Goal: Task Accomplishment & Management: Manage account settings

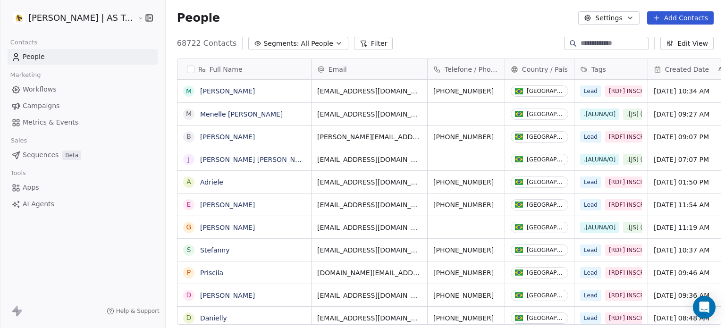
scroll to position [281, 559]
click at [78, 105] on link "Campaigns" at bounding box center [83, 106] width 150 height 16
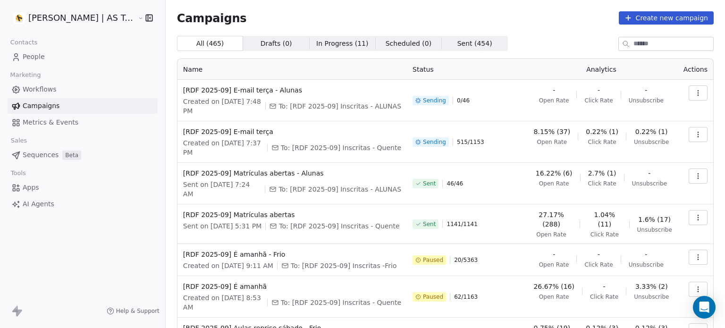
click at [63, 62] on link "People" at bounding box center [83, 57] width 150 height 16
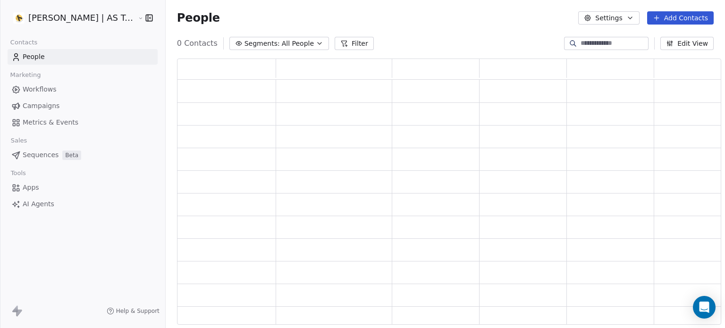
scroll to position [259, 536]
click at [298, 45] on span "All People" at bounding box center [304, 44] width 32 height 10
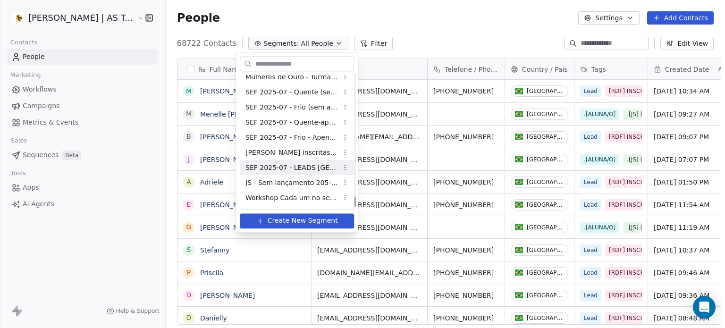
scroll to position [1516, 0]
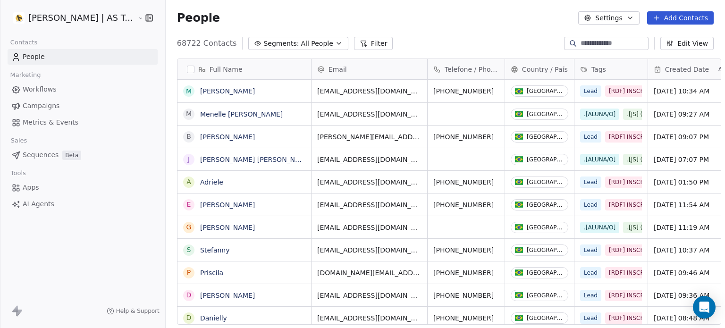
click at [369, 44] on html "[PERSON_NAME] | AS Treinamentos Contacts People Marketing Workflows Campaigns M…" at bounding box center [362, 164] width 725 height 328
click at [364, 45] on button "Filter" at bounding box center [373, 43] width 39 height 13
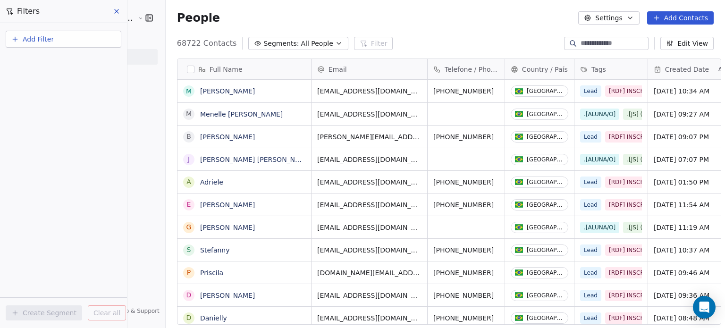
click at [59, 37] on button "Add Filter" at bounding box center [64, 39] width 116 height 17
click at [66, 62] on span "Contact properties" at bounding box center [46, 61] width 61 height 10
click at [109, 25] on html "[PERSON_NAME] | AS Treinamentos Contacts People Marketing Workflows Campaigns M…" at bounding box center [362, 164] width 725 height 328
click at [94, 35] on button "Add Filter" at bounding box center [64, 39] width 116 height 17
click at [79, 64] on div "Contact properties" at bounding box center [64, 61] width 96 height 10
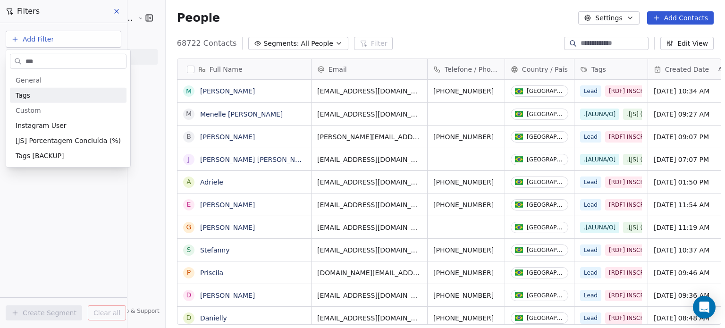
type input "***"
click at [81, 91] on div "Tags" at bounding box center [68, 95] width 105 height 9
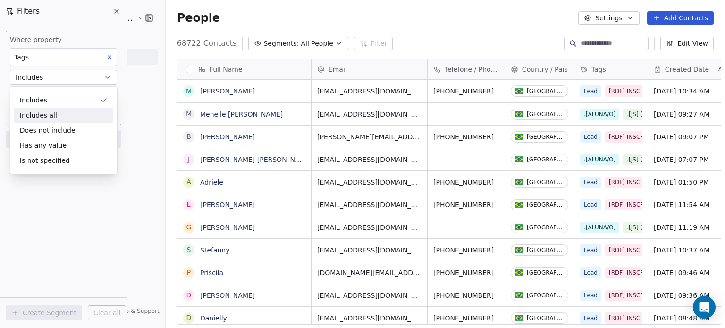
click at [85, 109] on div "Includes all" at bounding box center [63, 115] width 99 height 15
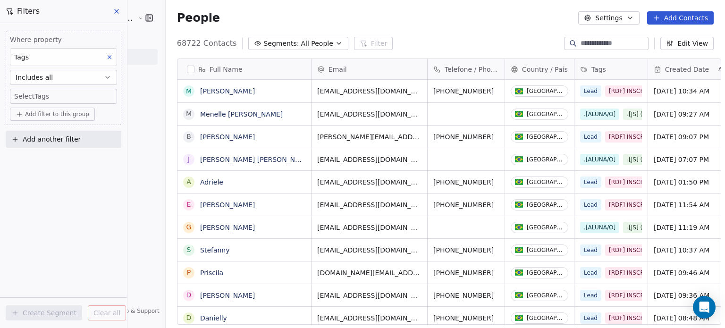
click at [90, 91] on body "[PERSON_NAME] | AS Treinamentos Contacts People Marketing Workflows Campaigns M…" at bounding box center [362, 164] width 725 height 328
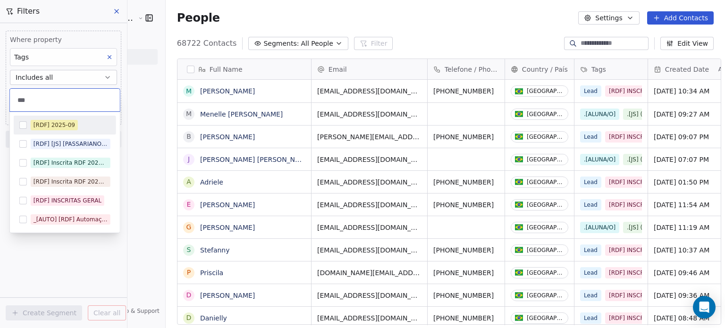
type input "***"
click at [83, 126] on div "[RDF] 2025-09" at bounding box center [71, 125] width 80 height 10
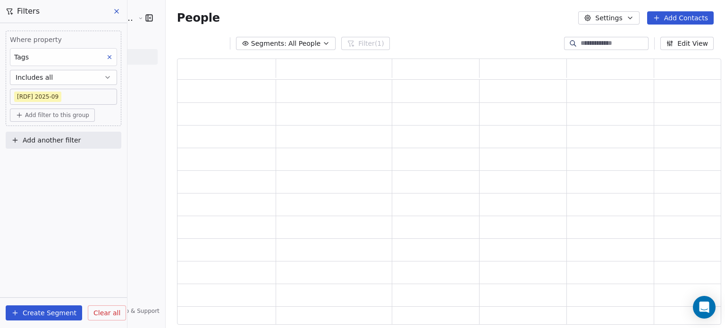
drag, startPoint x: 141, startPoint y: 118, endPoint x: 107, endPoint y: 134, distance: 37.1
click at [141, 118] on html "[PERSON_NAME] | AS Treinamentos Contacts People Marketing Workflows Campaigns M…" at bounding box center [362, 164] width 725 height 328
click at [79, 143] on button "Add another filter" at bounding box center [64, 140] width 116 height 17
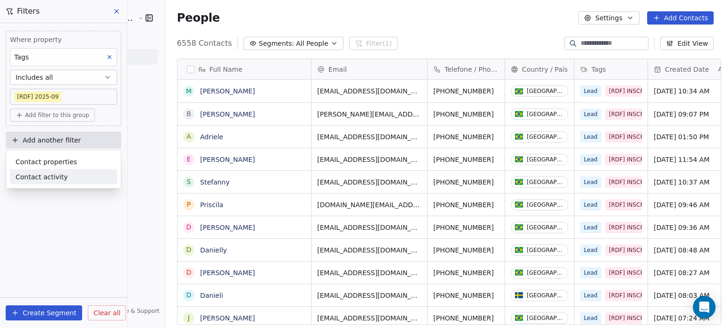
scroll to position [281, 559]
click at [58, 177] on span "Contact activity" at bounding box center [42, 177] width 52 height 10
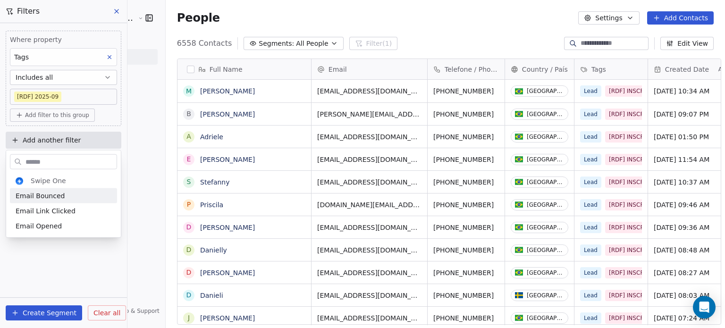
click at [57, 156] on input "text" at bounding box center [70, 162] width 93 height 14
click at [67, 134] on html "[PERSON_NAME] | AS Treinamentos Contacts People Marketing Workflows Campaigns M…" at bounding box center [362, 164] width 725 height 328
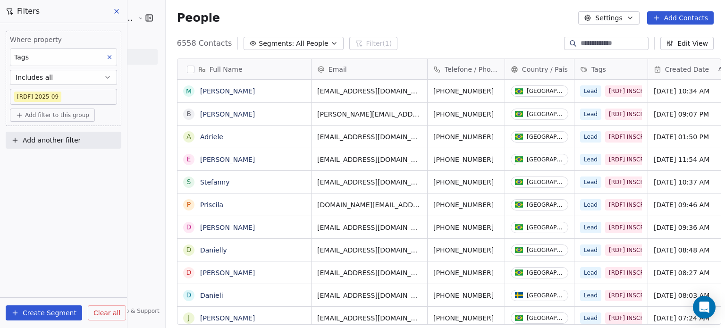
click at [66, 136] on span "Add another filter" at bounding box center [52, 140] width 58 height 10
click at [59, 160] on span "Contact properties" at bounding box center [46, 162] width 61 height 10
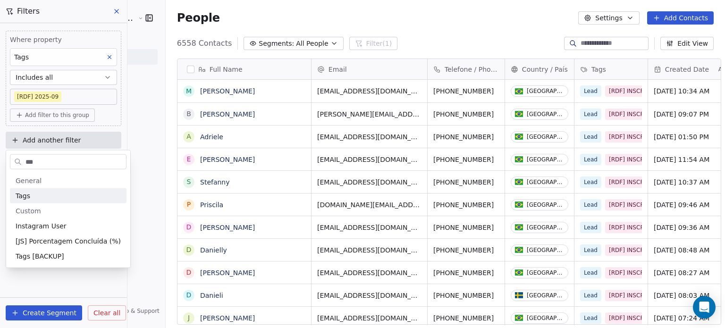
type input "***"
click at [59, 193] on div "Tags" at bounding box center [68, 195] width 105 height 9
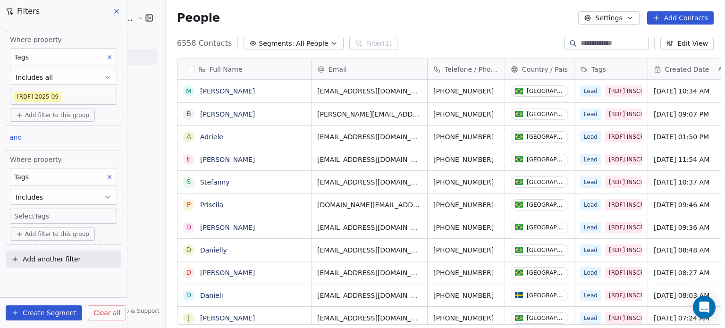
click at [125, 203] on div "Where property Tags Includes all [RDF] 2025-09 Add filter to this group and Whe…" at bounding box center [63, 147] width 127 height 248
click at [77, 213] on body "[PERSON_NAME] | AS Treinamentos Contacts People Marketing Workflows Campaigns M…" at bounding box center [362, 164] width 725 height 328
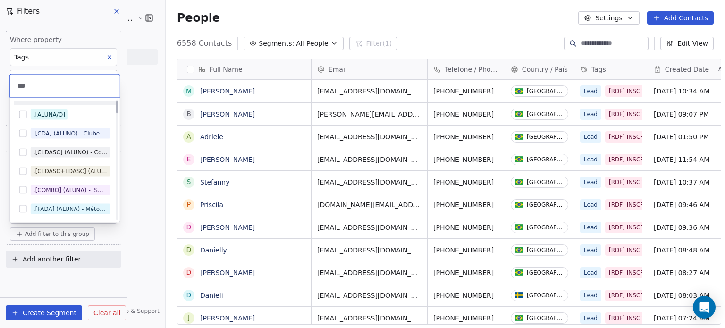
scroll to position [0, 0]
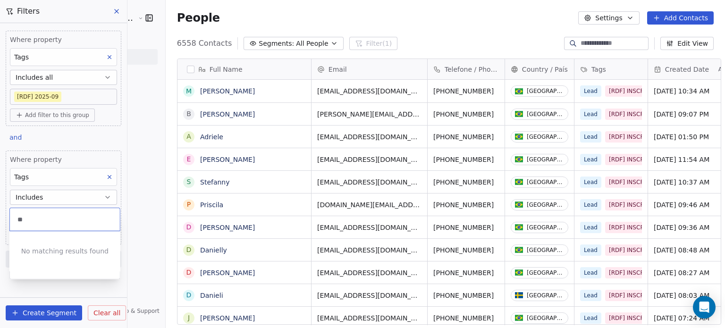
type input "*"
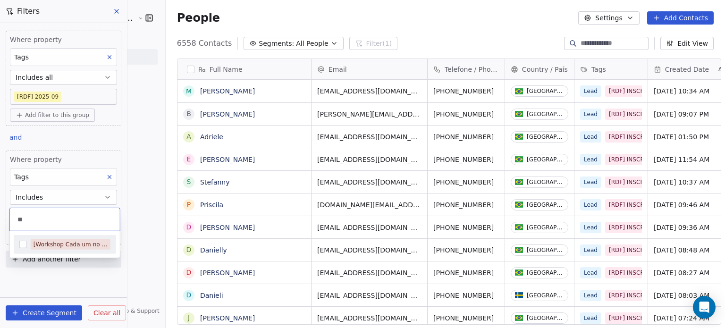
type input "*"
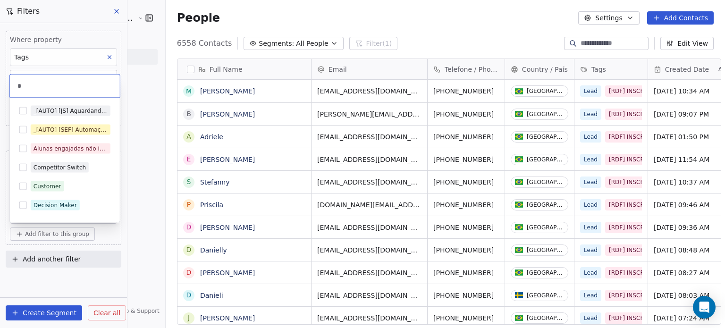
scroll to position [472, 0]
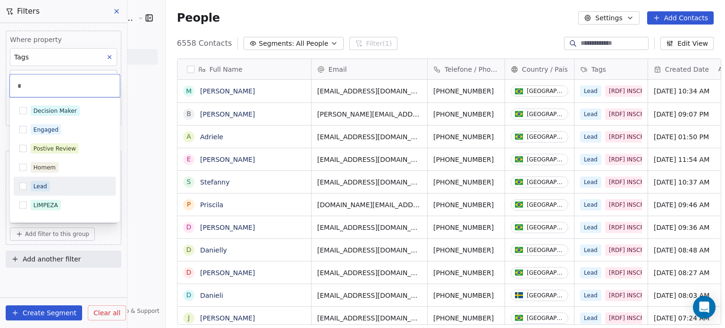
click at [137, 173] on html "[PERSON_NAME] | AS Treinamentos Contacts People Marketing Workflows Campaigns M…" at bounding box center [362, 164] width 725 height 328
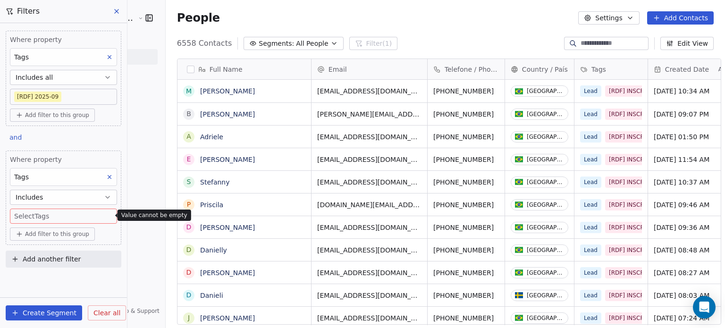
click at [92, 190] on button "Includes" at bounding box center [63, 197] width 107 height 15
click at [86, 180] on div "Tags" at bounding box center [63, 177] width 107 height 18
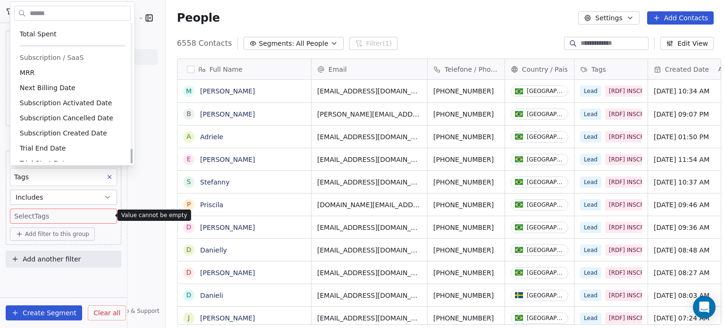
scroll to position [1188, 0]
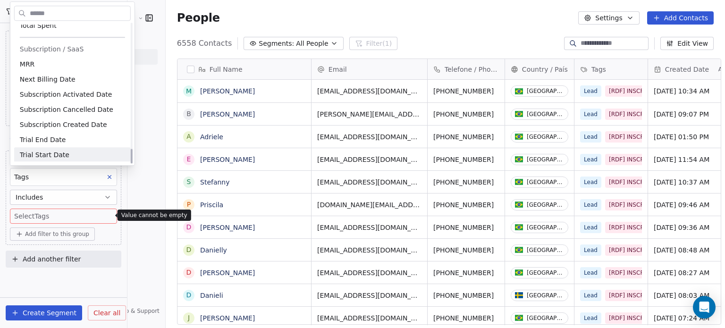
click at [135, 182] on html "[PERSON_NAME] | AS Treinamentos Contacts People Marketing Workflows Campaigns M…" at bounding box center [362, 164] width 725 height 328
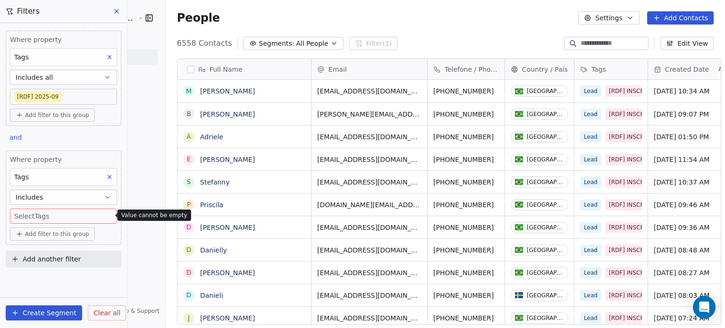
click at [74, 218] on body "[PERSON_NAME] | AS Treinamentos Contacts People Marketing Workflows Campaigns M…" at bounding box center [362, 164] width 725 height 328
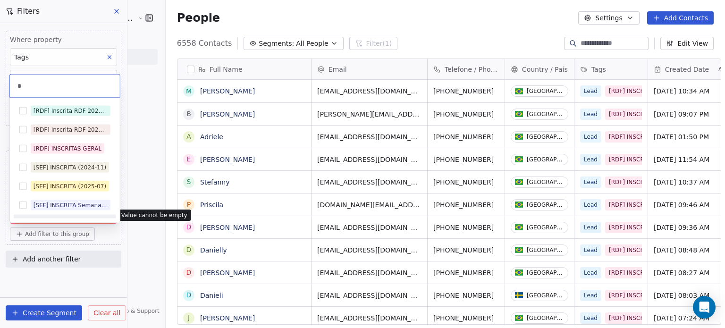
click at [74, 218] on div "[AULA] Energia Blindada [JS] Lançamento 2025-04 [JS] Lançamento 2025-07 [RDF] 2…" at bounding box center [65, 160] width 110 height 125
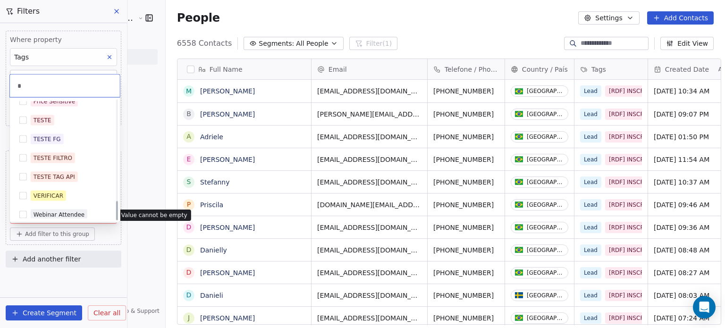
scroll to position [619, 0]
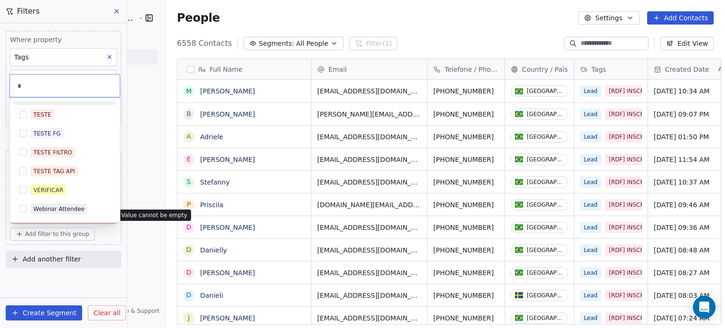
click at [95, 89] on input "*" at bounding box center [65, 86] width 99 height 10
click at [112, 58] on html "[PERSON_NAME] | AS Treinamentos Contacts People Marketing Workflows Campaigns M…" at bounding box center [362, 164] width 725 height 328
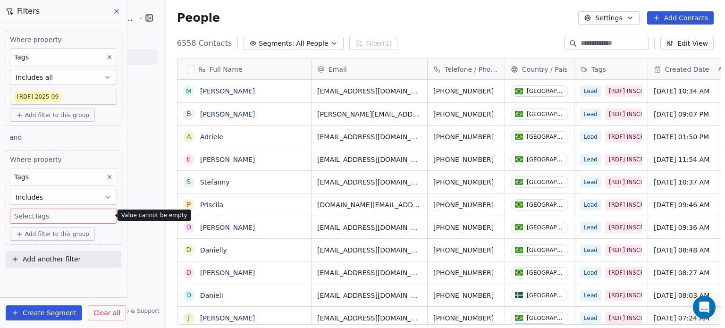
click at [110, 58] on icon at bounding box center [109, 57] width 3 height 3
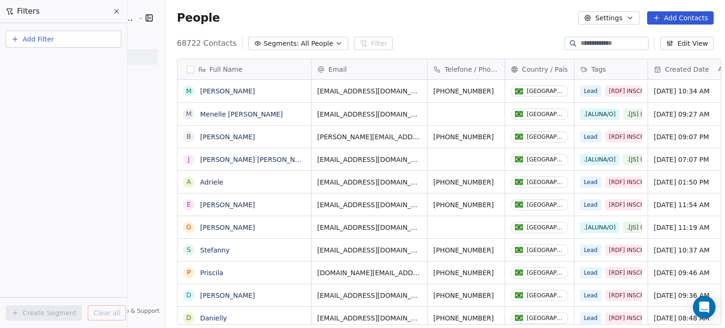
click at [113, 9] on icon at bounding box center [117, 12] width 8 height 8
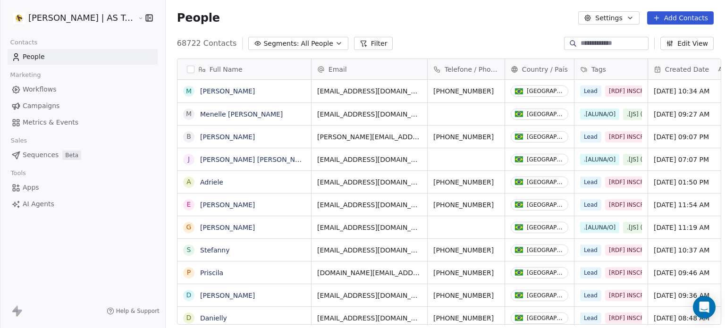
click at [301, 44] on span "All People" at bounding box center [317, 44] width 32 height 10
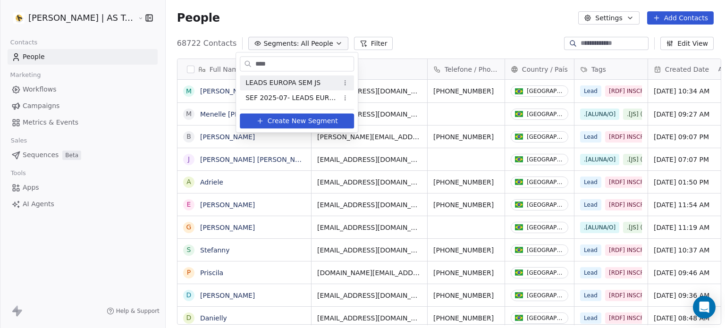
type input "****"
click at [270, 88] on div "LEADS EUROPA SEM JS" at bounding box center [297, 82] width 114 height 15
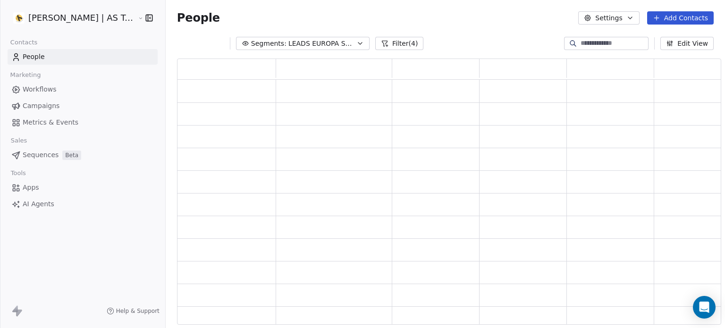
scroll to position [259, 536]
click at [389, 42] on button "Filter (4)" at bounding box center [399, 43] width 49 height 13
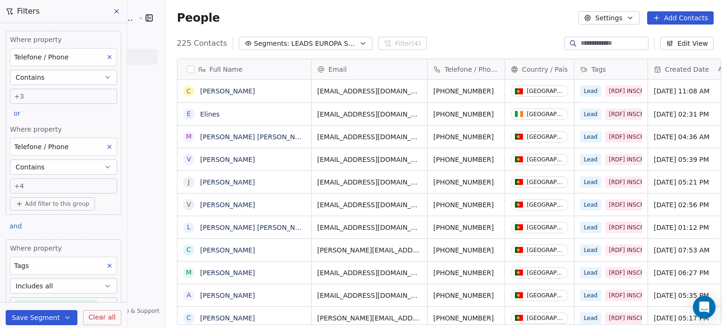
scroll to position [142, 0]
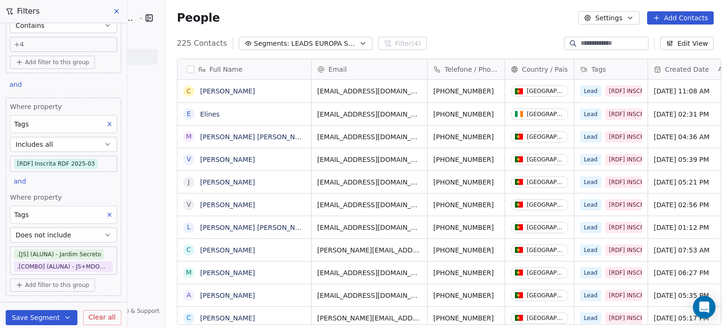
click at [34, 162] on body "[PERSON_NAME] | AS Treinamentos Contacts People Marketing Workflows Campaigns M…" at bounding box center [362, 164] width 725 height 328
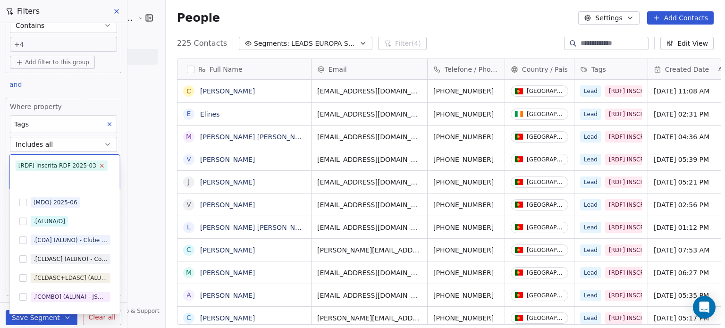
click at [99, 166] on icon at bounding box center [102, 165] width 6 height 6
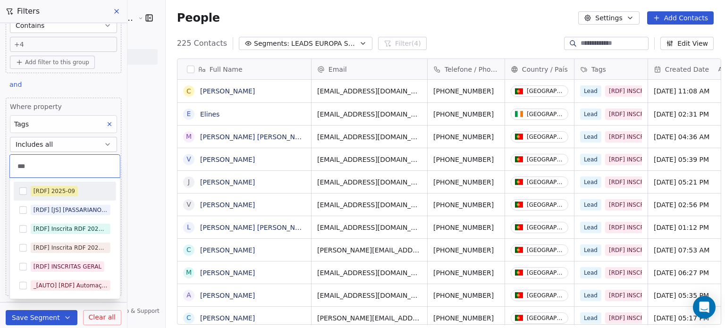
type input "***"
click at [40, 192] on div "[RDF] 2025-09" at bounding box center [55, 191] width 42 height 8
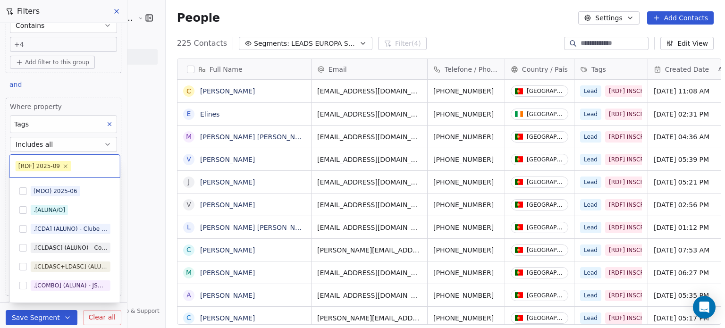
click at [123, 101] on html "[PERSON_NAME] | AS Treinamentos Contacts People Marketing Workflows Campaigns M…" at bounding box center [362, 164] width 725 height 328
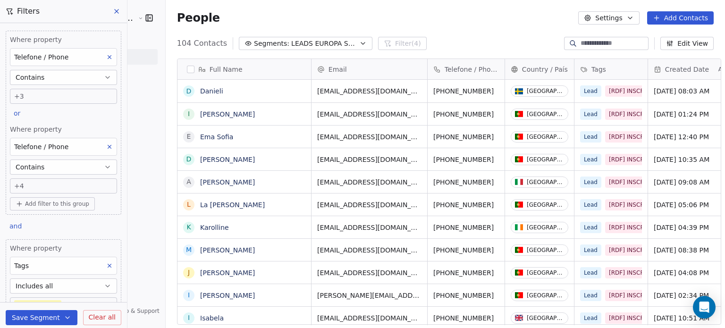
scroll to position [94, 0]
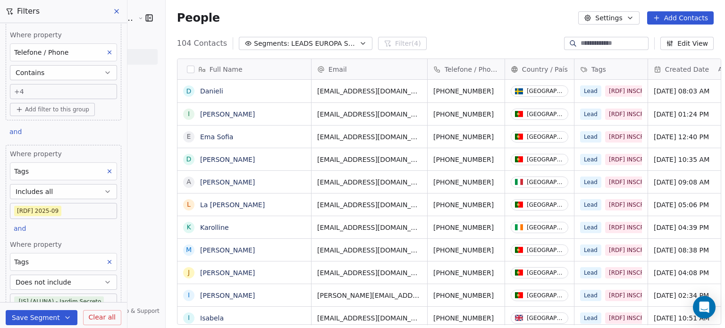
drag, startPoint x: 50, startPoint y: 315, endPoint x: 57, endPoint y: 315, distance: 6.2
click at [50, 315] on button "Save Segment" at bounding box center [42, 317] width 72 height 15
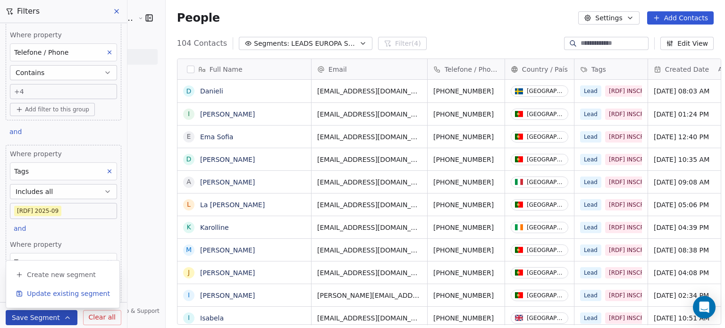
click at [81, 294] on span "Update existing segment" at bounding box center [68, 293] width 83 height 9
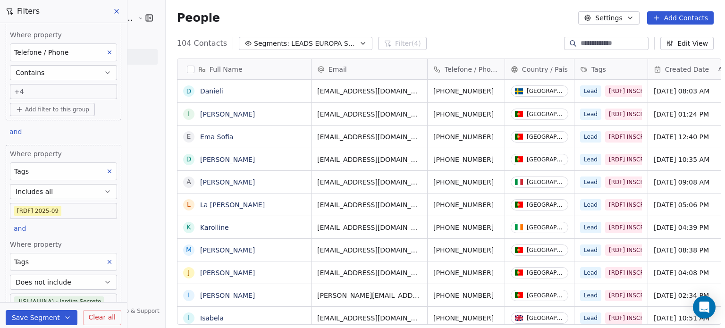
click at [323, 45] on span "LEADS EUROPA SEM JS" at bounding box center [324, 44] width 66 height 10
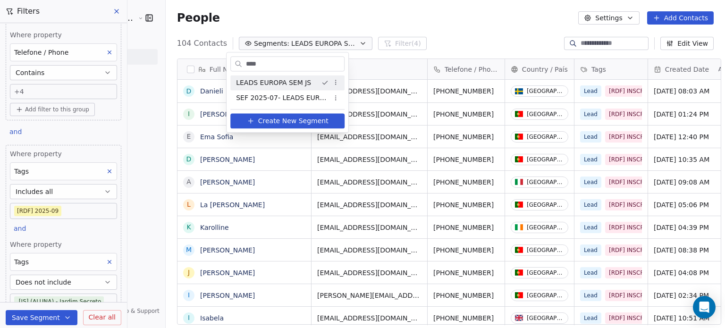
click at [335, 84] on html "[PERSON_NAME] | AS Treinamentos Contacts People Marketing Workflows Campaigns M…" at bounding box center [362, 164] width 725 height 328
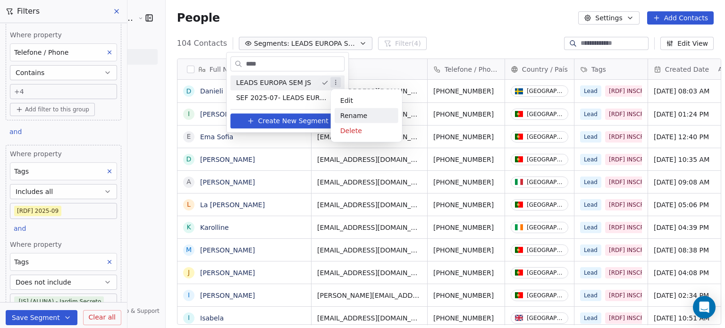
click at [341, 114] on div "Rename" at bounding box center [367, 115] width 64 height 15
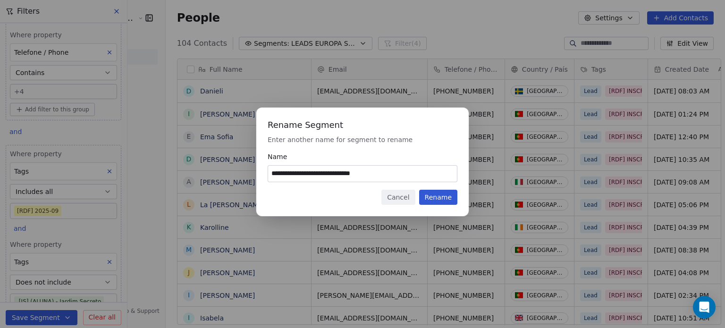
type input "**********"
click at [442, 198] on button "Rename" at bounding box center [438, 197] width 38 height 15
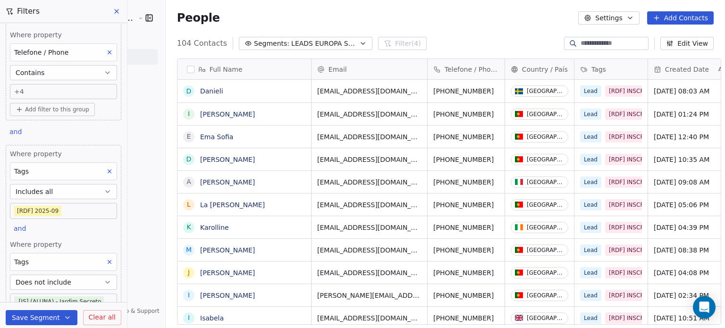
click at [306, 47] on span "LEADS EUROPA SEM JS" at bounding box center [324, 44] width 66 height 10
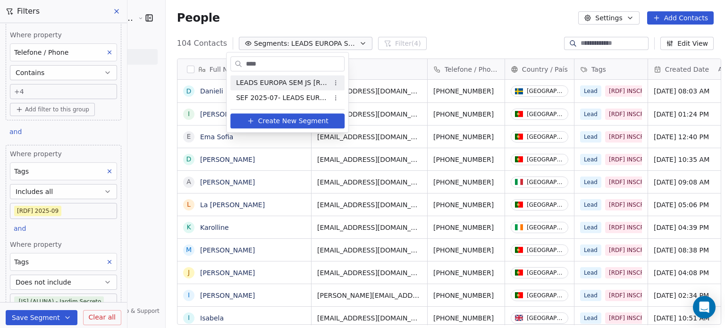
click at [293, 69] on input "****" at bounding box center [294, 64] width 100 height 14
drag, startPoint x: 293, startPoint y: 69, endPoint x: 287, endPoint y: 67, distance: 5.8
click at [293, 68] on input "****" at bounding box center [294, 64] width 100 height 14
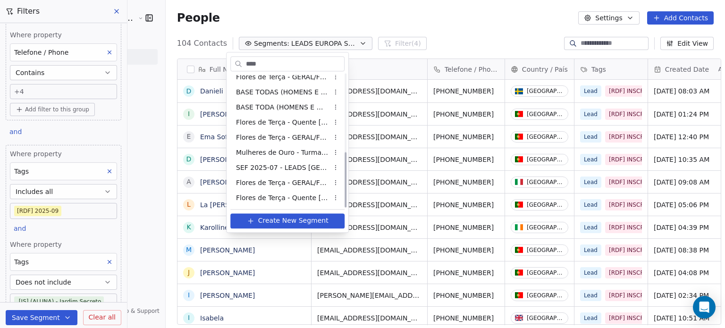
scroll to position [0, 0]
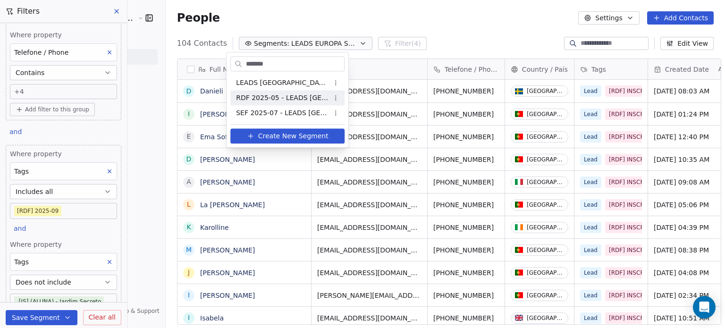
type input "*******"
click at [280, 99] on span "RDF 2025-05 - LEADS [GEOGRAPHIC_DATA]" at bounding box center [282, 98] width 92 height 10
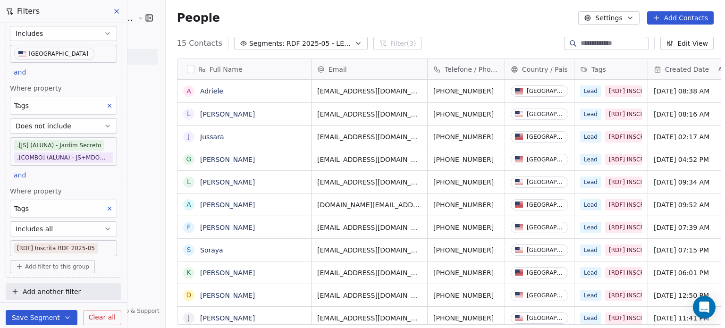
scroll to position [281, 559]
click at [95, 248] on body "[PERSON_NAME] | AS Treinamentos Contacts People Marketing Workflows Campaigns M…" at bounding box center [362, 164] width 725 height 328
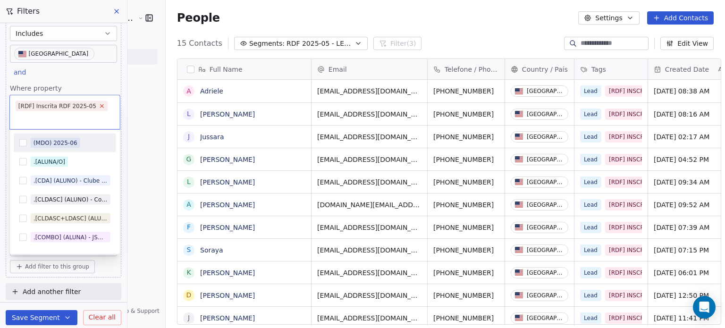
click at [99, 103] on icon at bounding box center [102, 106] width 6 height 6
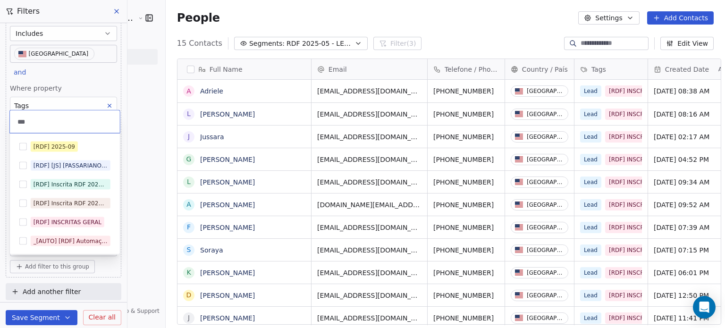
type input "***"
click at [74, 141] on div "[RDF] 2025-09" at bounding box center [65, 146] width 102 height 15
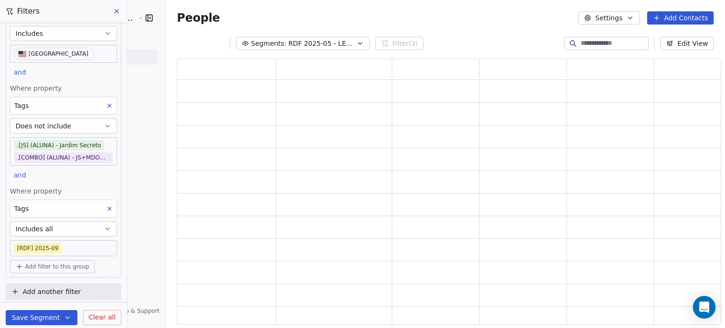
click at [139, 100] on html "[PERSON_NAME] | AS Treinamentos Contacts People Marketing Workflows Campaigns M…" at bounding box center [362, 164] width 725 height 328
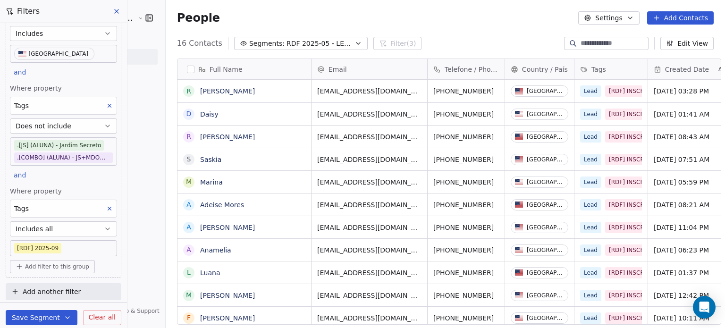
click at [51, 320] on button "Save Segment" at bounding box center [42, 317] width 72 height 15
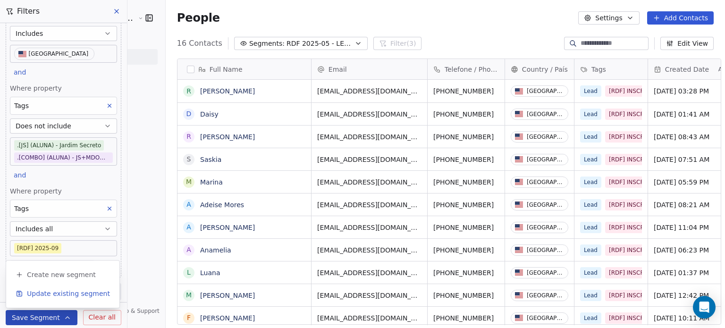
click at [67, 288] on button "Update existing segment" at bounding box center [63, 293] width 106 height 17
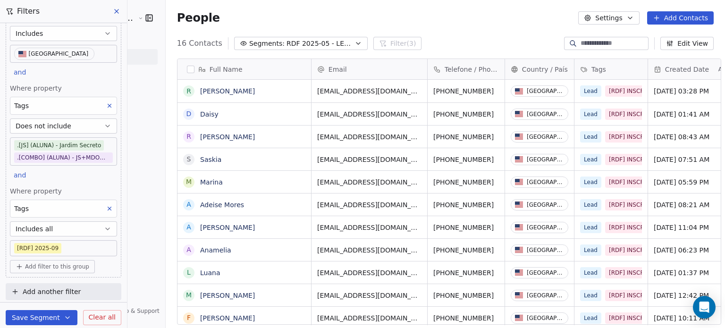
click at [354, 43] on icon "button" at bounding box center [358, 44] width 8 height 8
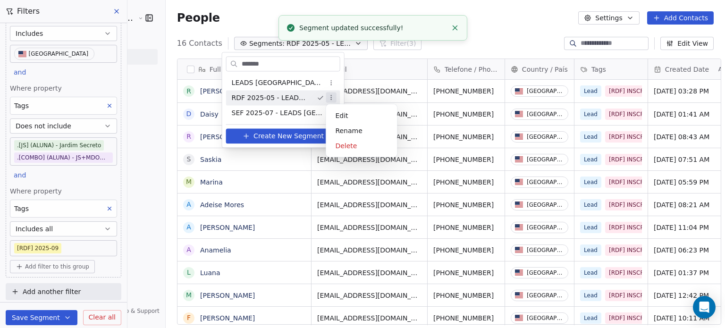
click at [334, 94] on html "[PERSON_NAME] | AS Treinamentos Contacts People Marketing Workflows Campaigns M…" at bounding box center [362, 164] width 725 height 328
click at [344, 134] on div "Rename" at bounding box center [361, 130] width 64 height 15
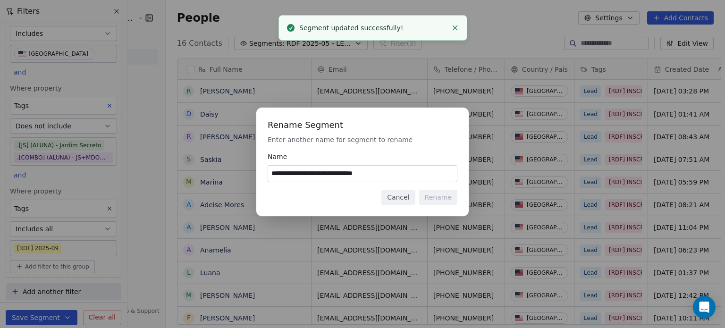
click at [310, 170] on input "**********" at bounding box center [362, 174] width 189 height 16
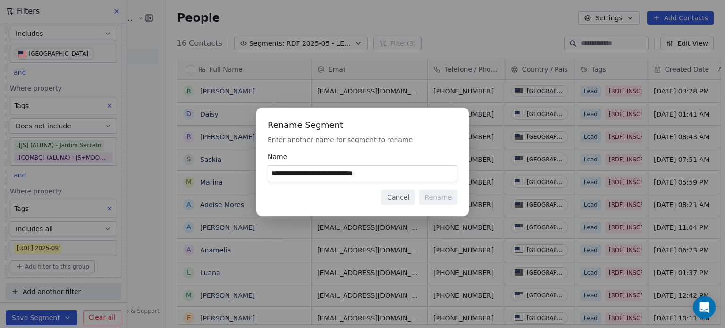
click at [309, 171] on input "**********" at bounding box center [362, 174] width 189 height 16
type input "**********"
click at [438, 196] on button "Rename" at bounding box center [438, 197] width 38 height 15
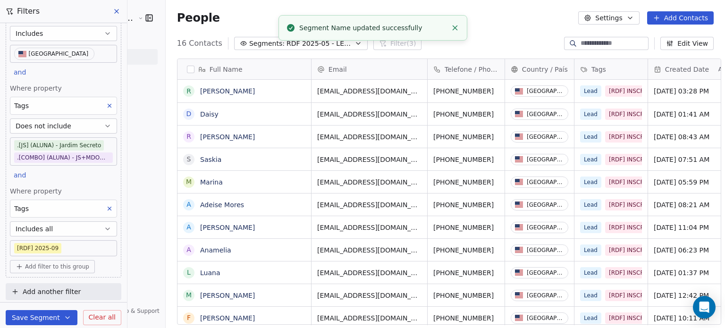
click at [121, 15] on button at bounding box center [117, 11] width 14 height 13
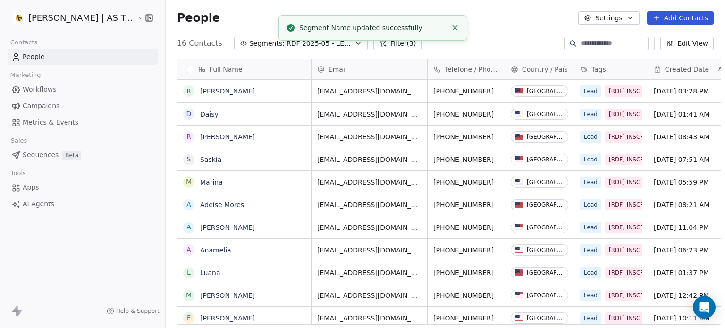
scroll to position [157, 0]
